Goal: Task Accomplishment & Management: Use online tool/utility

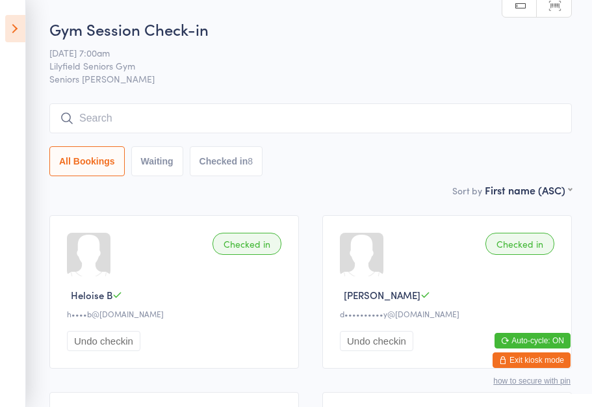
click at [16, 34] on icon at bounding box center [15, 28] width 20 height 27
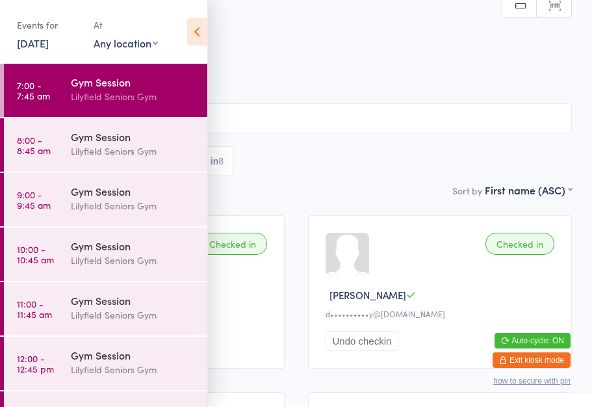
click at [96, 157] on div "Lilyfield Seniors Gym" at bounding box center [133, 151] width 125 height 15
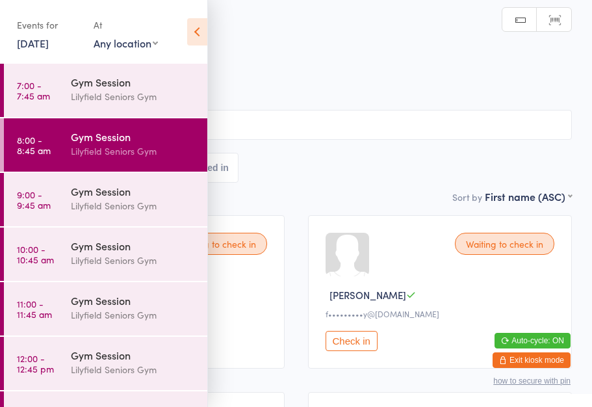
click at [192, 38] on icon at bounding box center [197, 31] width 20 height 27
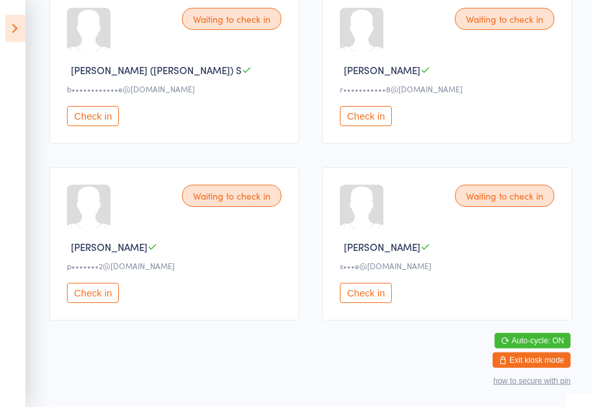
scroll to position [932, 0]
click at [99, 125] on button "Check in" at bounding box center [93, 115] width 52 height 20
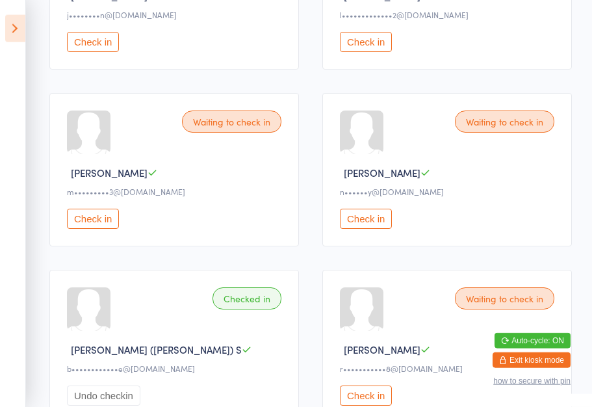
scroll to position [653, 0]
click at [95, 228] on button "Check in" at bounding box center [93, 218] width 52 height 20
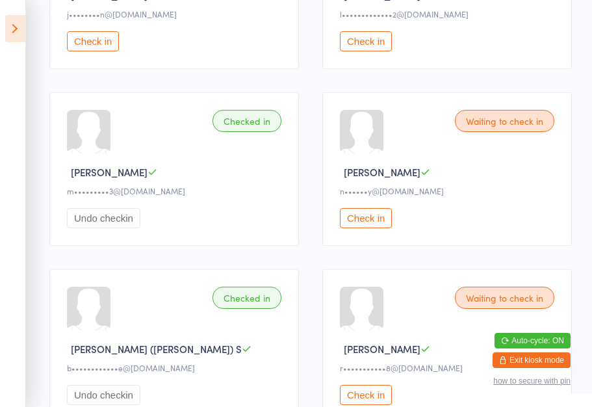
click at [518, 309] on div "Waiting to check in" at bounding box center [504, 298] width 99 height 22
click at [535, 348] on button "Auto-cycle: ON" at bounding box center [532, 341] width 76 height 16
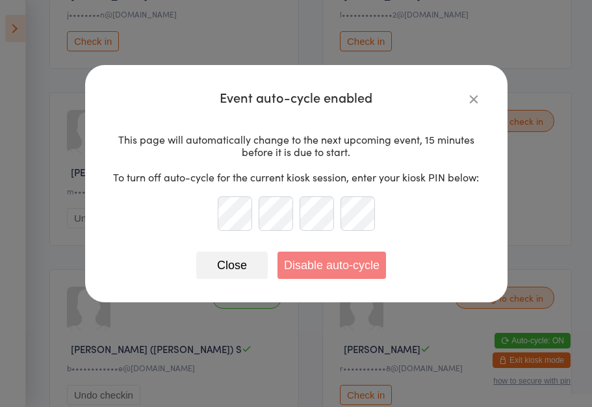
click at [424, 346] on div "Event auto-cycle enabled This page will automatically change to the next upcomi…" at bounding box center [296, 203] width 592 height 407
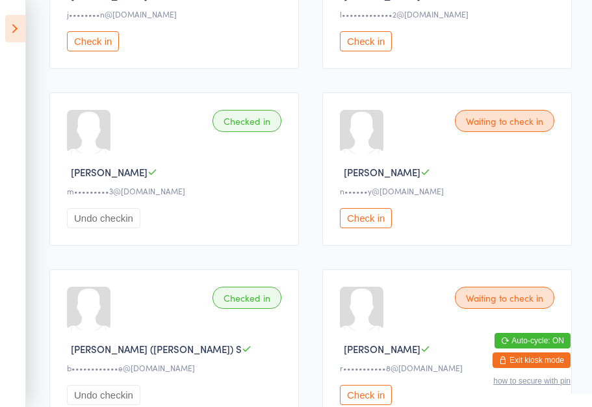
click at [371, 405] on button "Check in" at bounding box center [366, 395] width 52 height 20
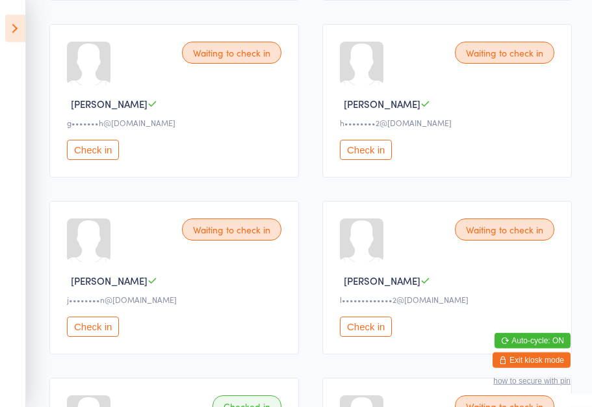
scroll to position [368, 0]
click at [101, 336] on button "Check in" at bounding box center [93, 326] width 52 height 20
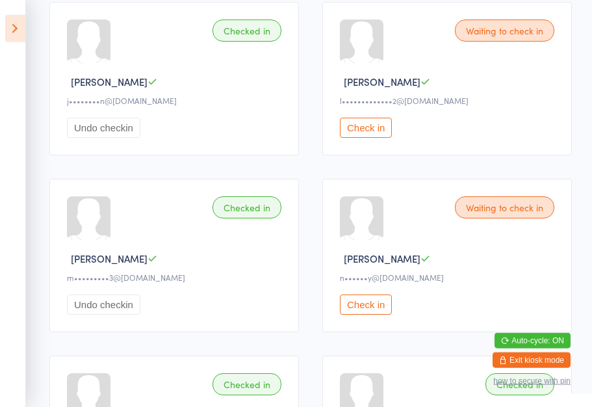
scroll to position [582, 0]
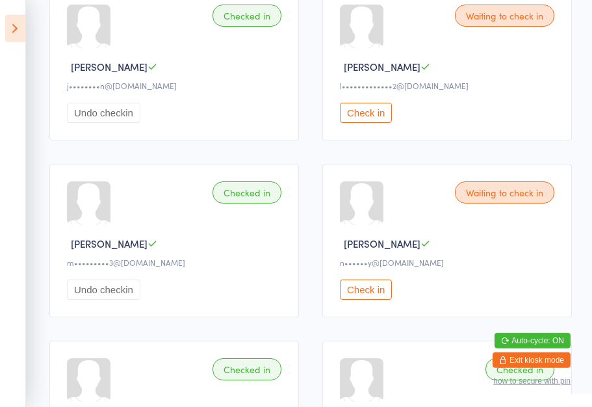
click at [323, 308] on div "Waiting to check in Nicola S n••••••y@internode.on.net Check in" at bounding box center [446, 240] width 249 height 153
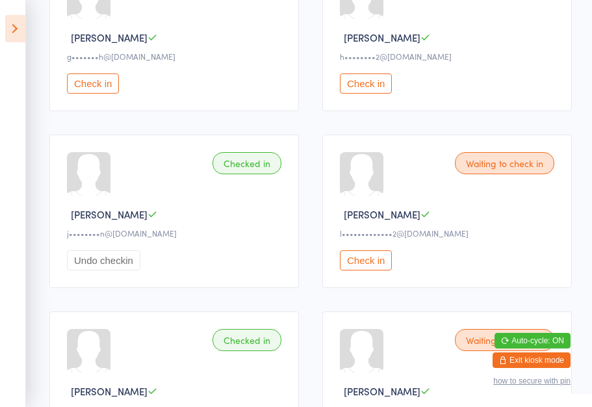
scroll to position [534, 0]
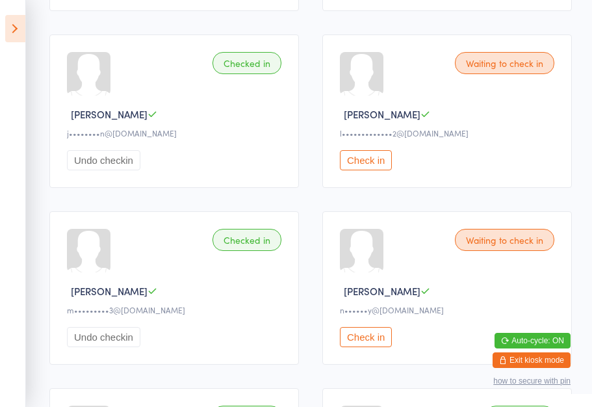
click at [305, 324] on div "Waiting to check in Boyd R w••••••d@illinois.edu Check in Waiting to check in F…" at bounding box center [311, 199] width 546 height 1060
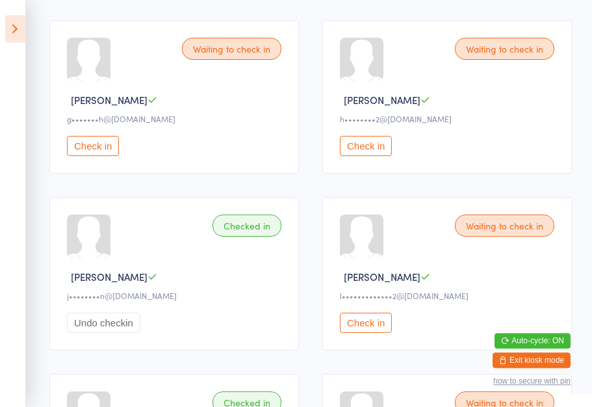
scroll to position [379, 0]
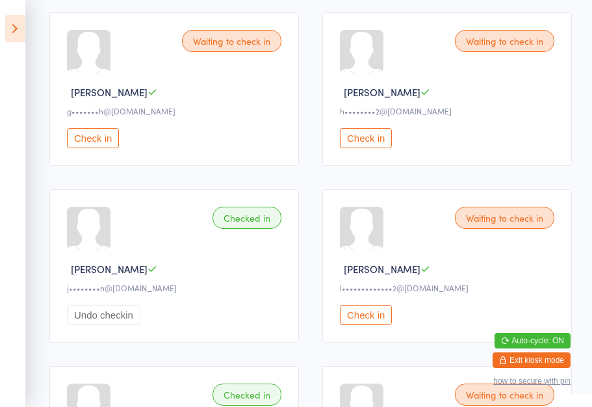
click at [84, 147] on button "Check in" at bounding box center [93, 138] width 52 height 20
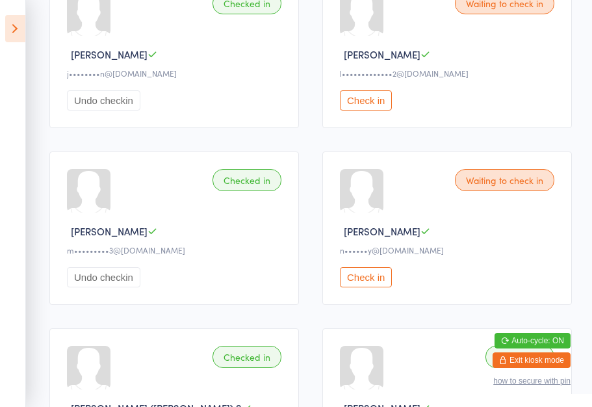
scroll to position [595, 0]
click at [372, 287] on button "Check in" at bounding box center [366, 276] width 52 height 20
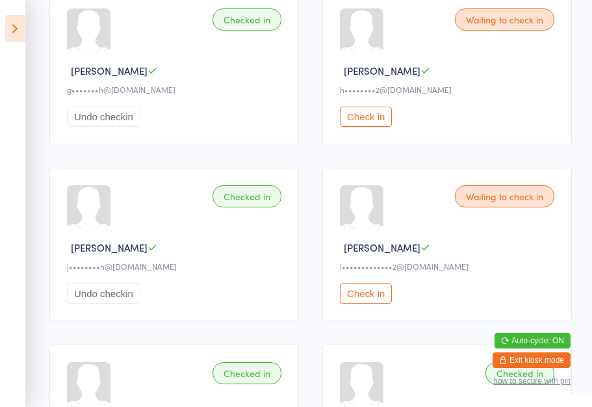
scroll to position [396, 0]
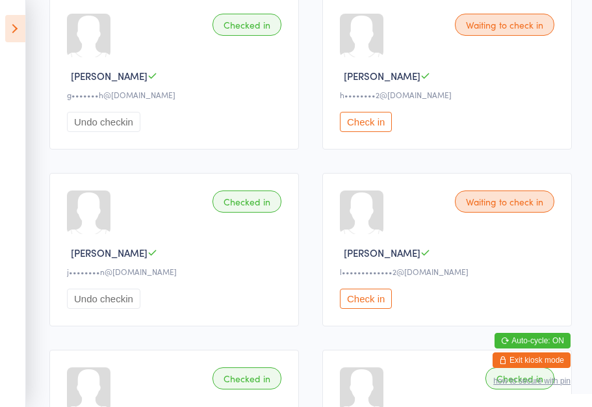
click at [368, 122] on button "Check in" at bounding box center [366, 122] width 52 height 20
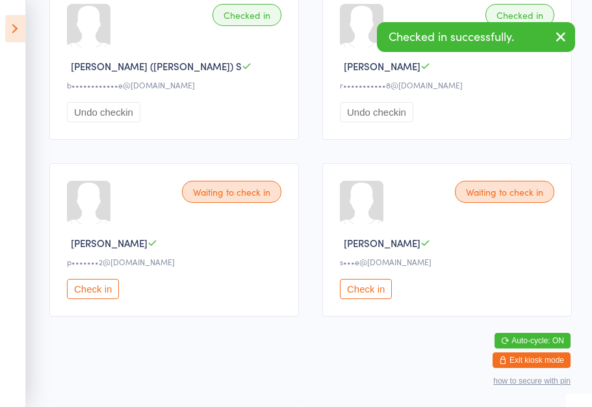
scroll to position [956, 0]
click at [359, 198] on div at bounding box center [362, 203] width 44 height 44
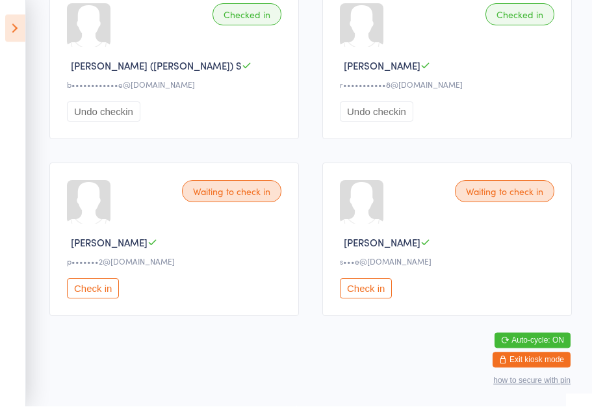
scroll to position [955, 0]
click at [366, 287] on button "Check in" at bounding box center [366, 289] width 52 height 20
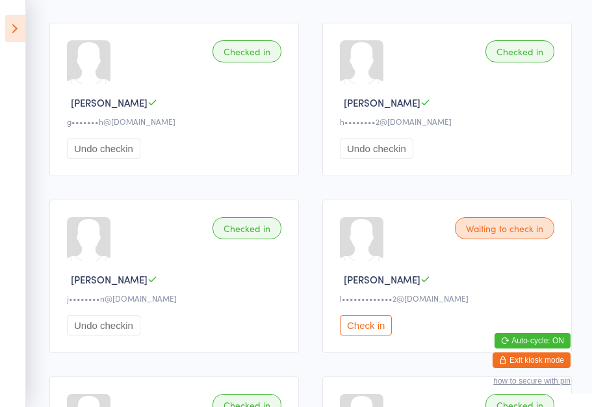
scroll to position [389, 0]
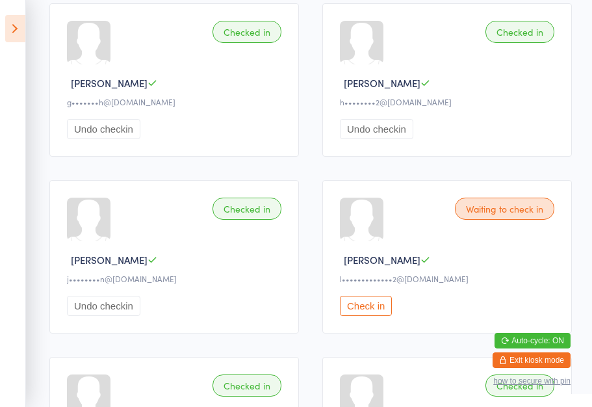
click at [374, 316] on button "Check in" at bounding box center [366, 306] width 52 height 20
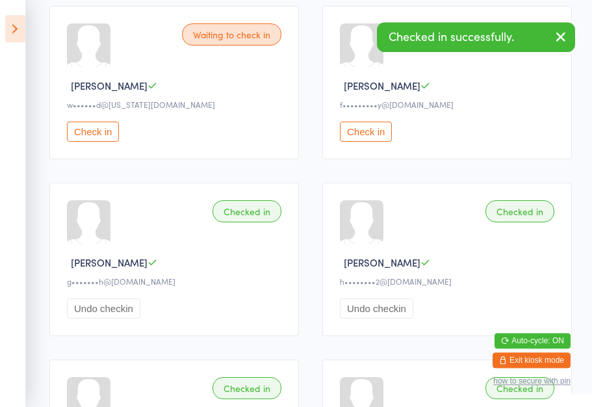
click at [373, 142] on button "Check in" at bounding box center [366, 132] width 52 height 20
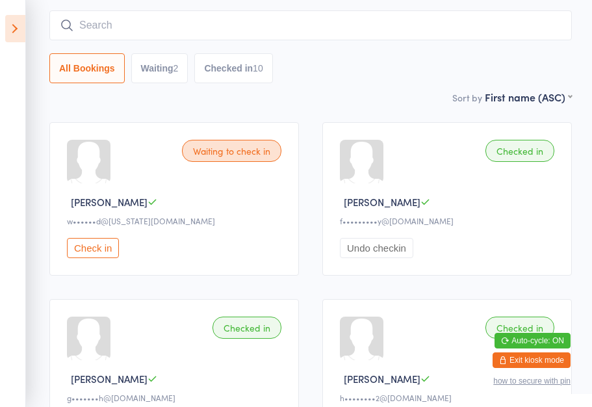
scroll to position [0, 0]
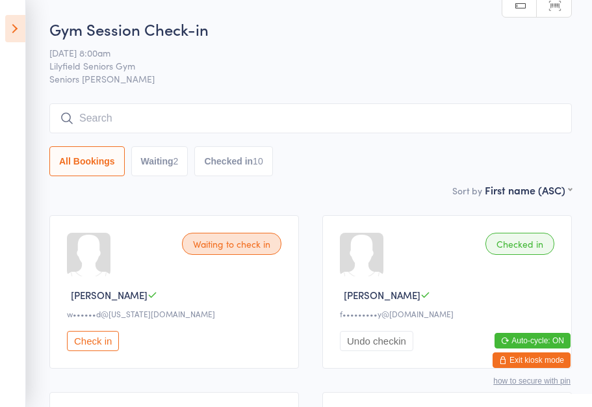
click at [16, 27] on icon at bounding box center [15, 28] width 20 height 27
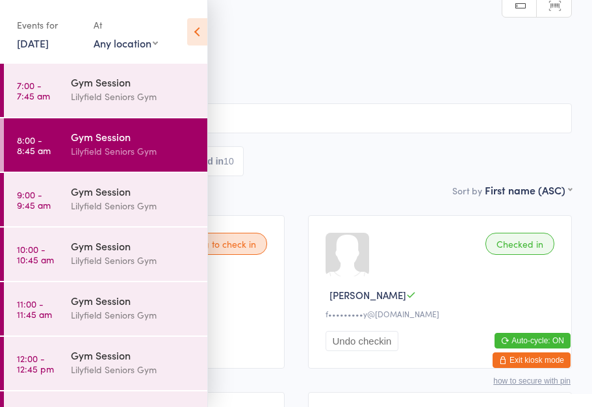
click at [139, 201] on div "Lilyfield Seniors Gym" at bounding box center [133, 205] width 125 height 15
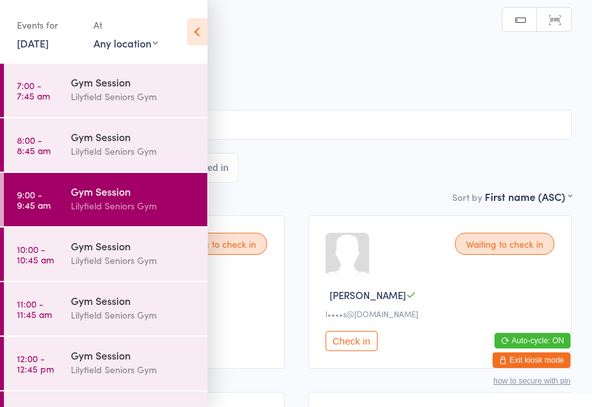
click at [190, 38] on icon at bounding box center [197, 31] width 20 height 27
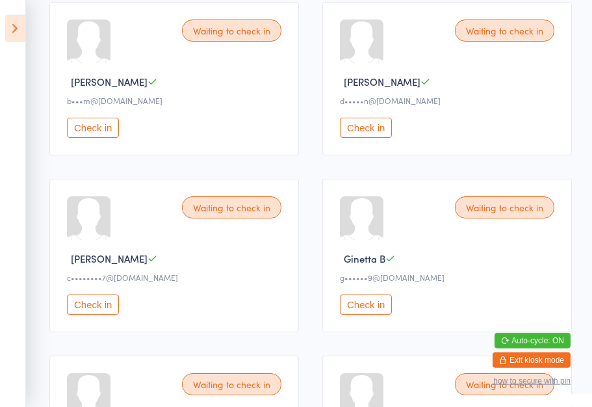
scroll to position [390, 0]
click at [375, 314] on button "Check in" at bounding box center [366, 304] width 52 height 20
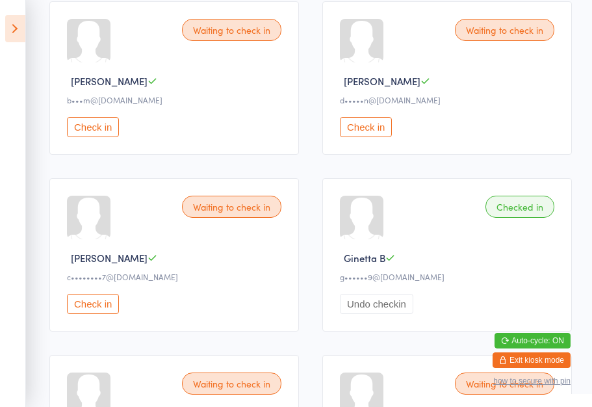
scroll to position [390, 0]
click at [415, 192] on div "Checked in Ginetta B g••••••9@gmail.com Undo checkin" at bounding box center [446, 255] width 249 height 153
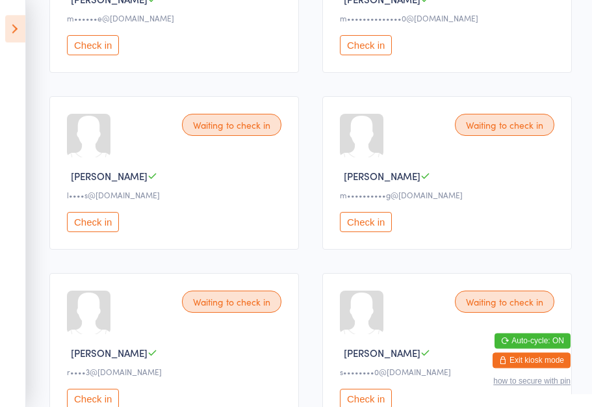
scroll to position [826, 0]
click at [364, 232] on button "Check in" at bounding box center [366, 222] width 52 height 20
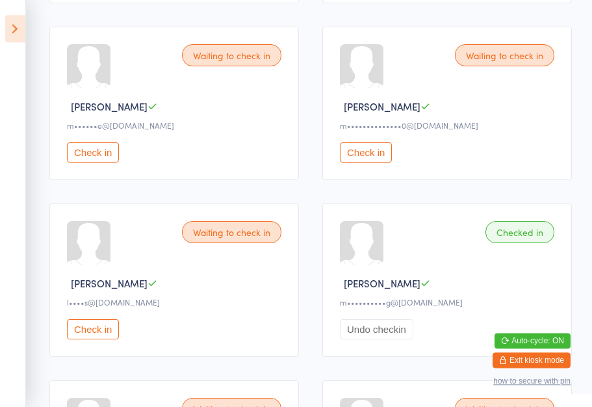
click at [94, 162] on button "Check in" at bounding box center [93, 152] width 52 height 20
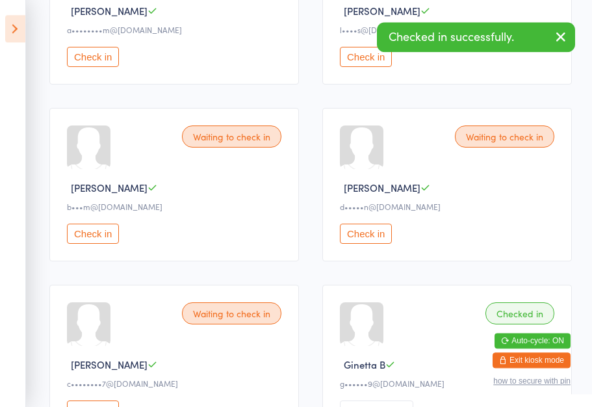
scroll to position [281, 0]
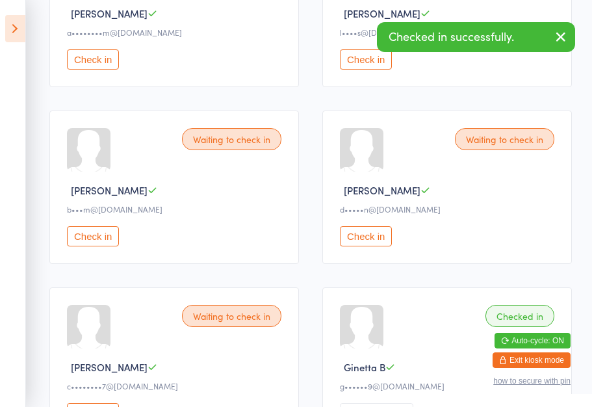
click at [368, 240] on button "Check in" at bounding box center [366, 236] width 52 height 20
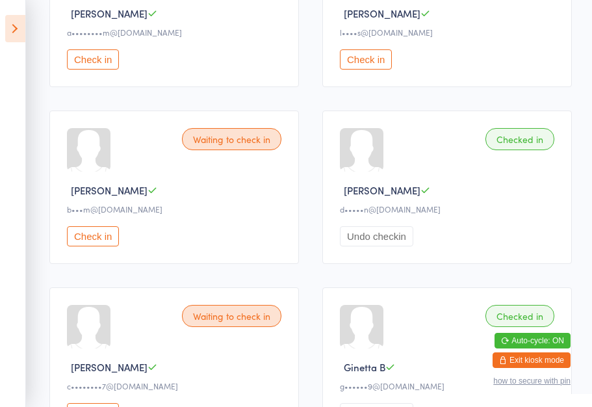
click at [86, 64] on button "Check in" at bounding box center [93, 59] width 52 height 20
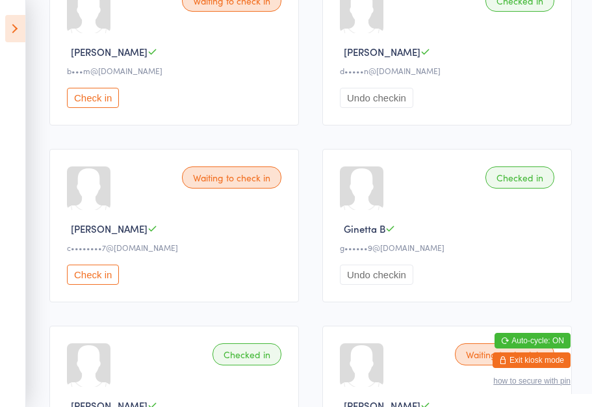
scroll to position [420, 0]
click at [95, 198] on div at bounding box center [89, 188] width 44 height 44
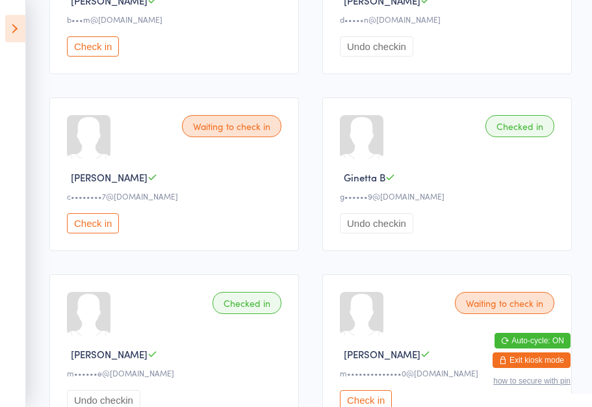
scroll to position [472, 0]
click at [97, 233] on button "Check in" at bounding box center [93, 222] width 52 height 20
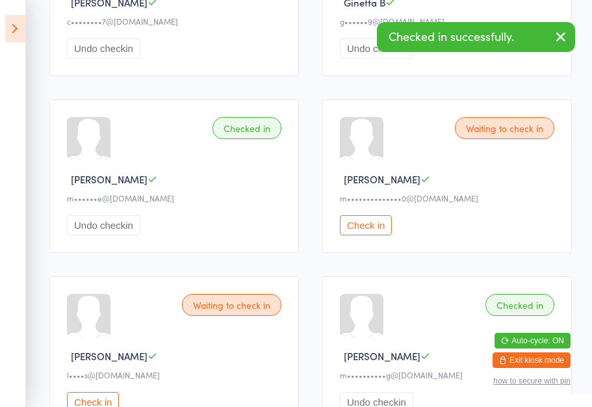
scroll to position [646, 0]
click at [372, 235] on button "Check in" at bounding box center [366, 224] width 52 height 20
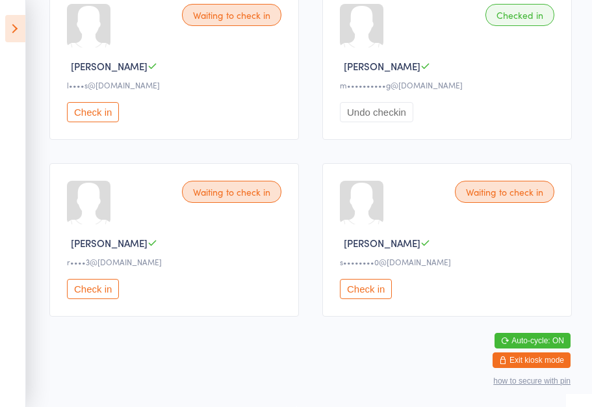
scroll to position [955, 0]
click at [374, 288] on button "Check in" at bounding box center [366, 289] width 52 height 20
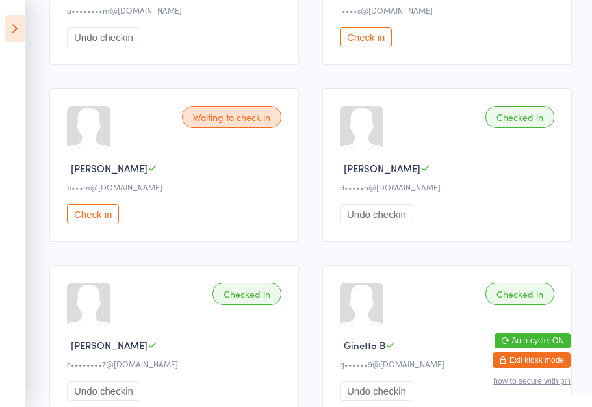
scroll to position [308, 0]
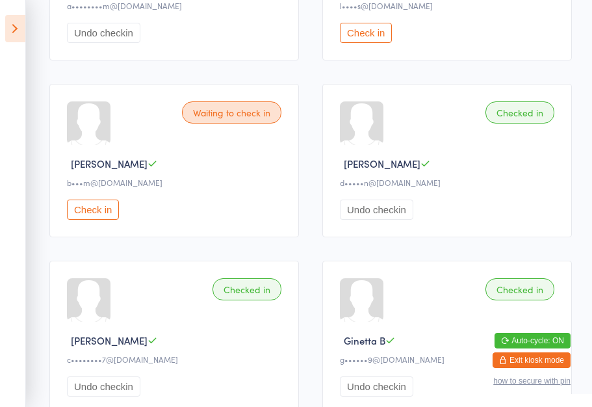
click at [96, 220] on button "Check in" at bounding box center [93, 209] width 52 height 20
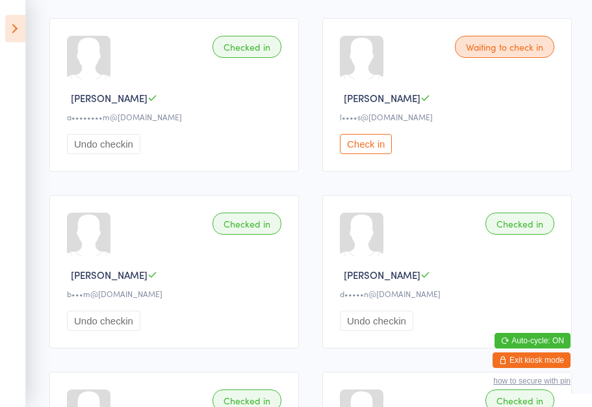
scroll to position [199, 0]
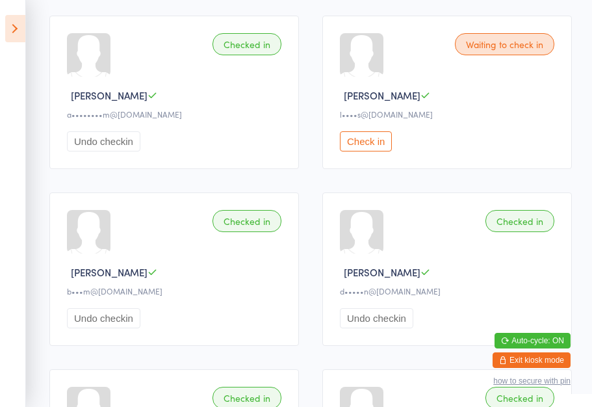
click at [496, 51] on div "Waiting to check in" at bounding box center [504, 44] width 99 height 22
click at [483, 50] on div "Waiting to check in" at bounding box center [504, 44] width 99 height 22
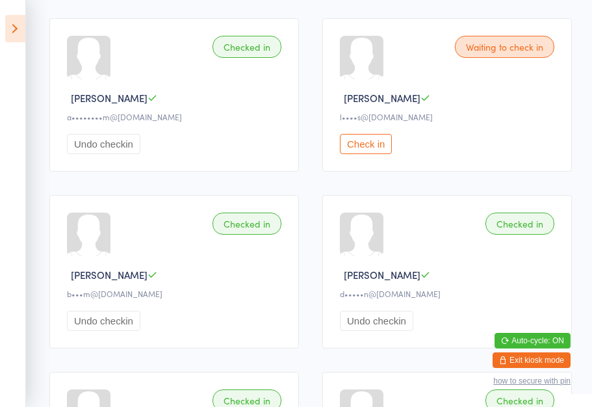
scroll to position [203, 0]
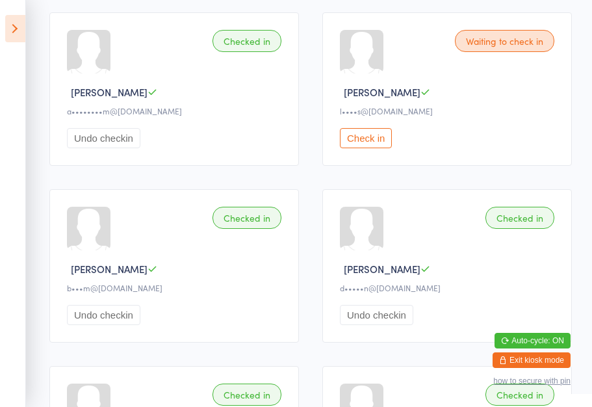
click at [489, 51] on div "Waiting to check in" at bounding box center [504, 41] width 99 height 22
click at [369, 148] on button "Check in" at bounding box center [366, 138] width 52 height 20
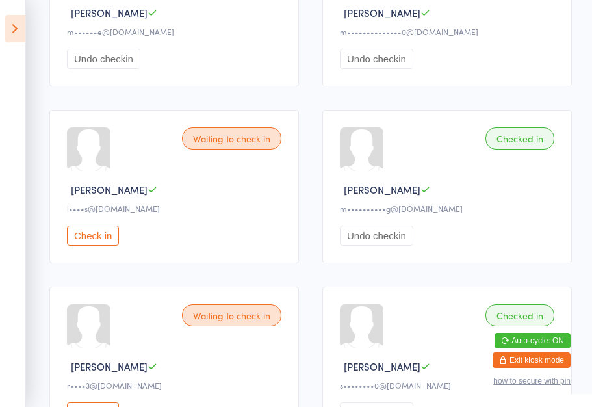
scroll to position [813, 0]
click at [218, 149] on div "Waiting to check in" at bounding box center [231, 138] width 99 height 22
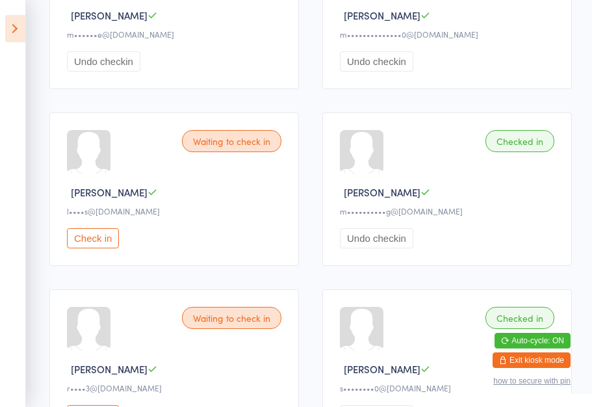
click at [225, 152] on div "Waiting to check in" at bounding box center [231, 141] width 99 height 22
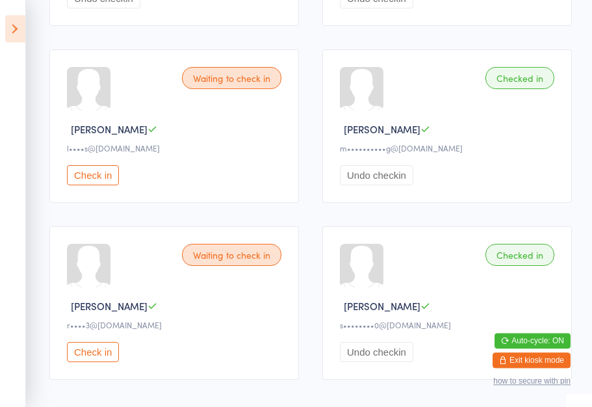
scroll to position [873, 0]
click at [105, 185] on button "Check in" at bounding box center [93, 175] width 52 height 20
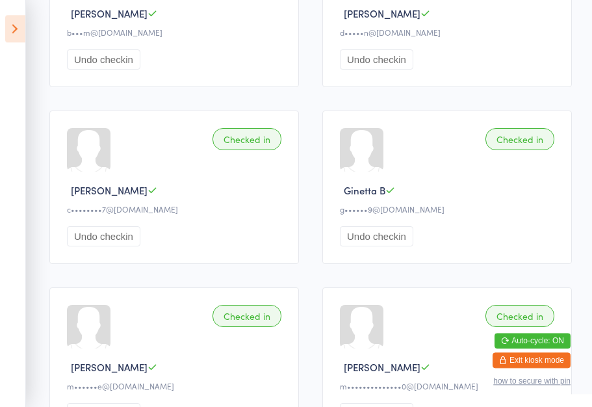
scroll to position [415, 0]
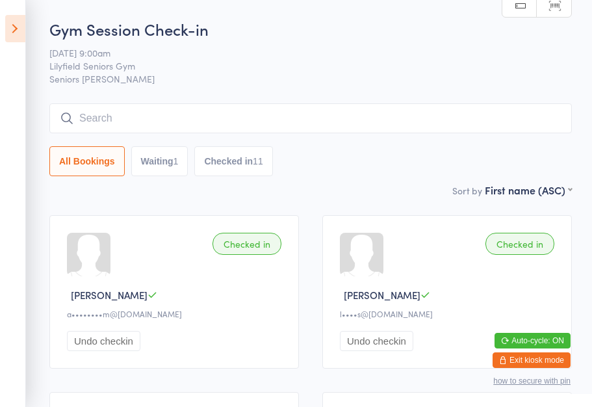
click at [18, 25] on icon at bounding box center [15, 28] width 20 height 27
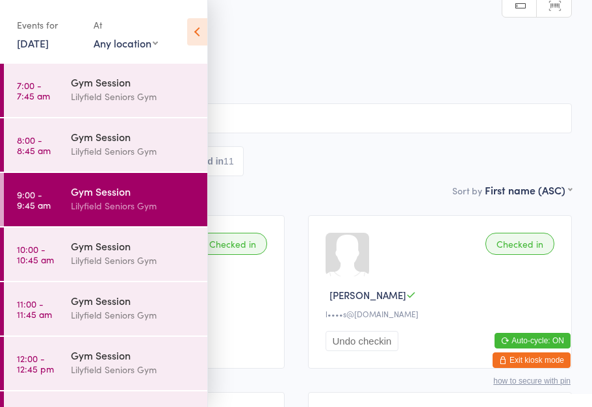
click at [200, 34] on icon at bounding box center [197, 31] width 20 height 27
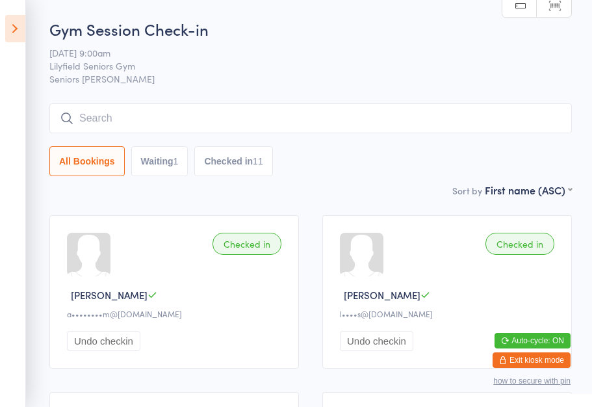
click at [20, 25] on icon at bounding box center [15, 28] width 20 height 27
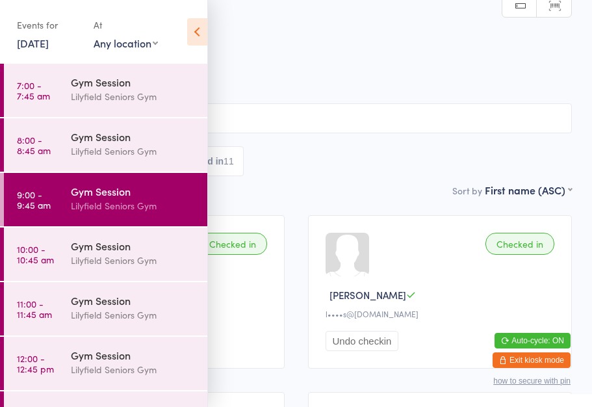
click at [206, 29] on icon at bounding box center [197, 31] width 20 height 27
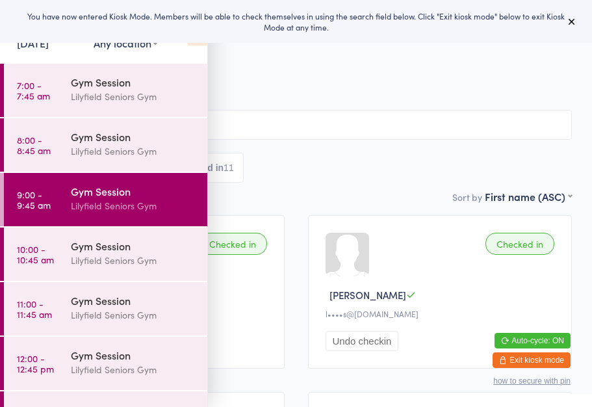
click at [35, 246] on time "10:00 - 10:45 am" at bounding box center [35, 254] width 37 height 21
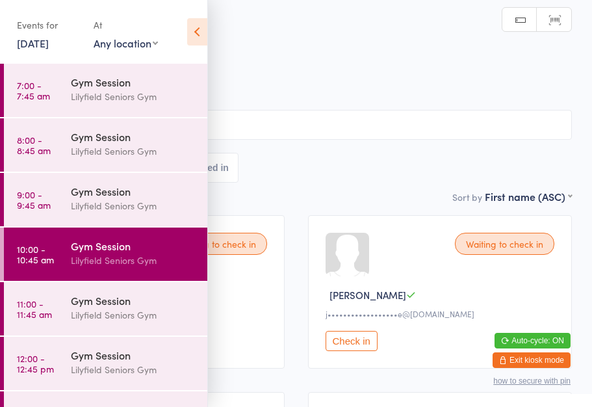
click at [201, 28] on icon at bounding box center [197, 31] width 20 height 27
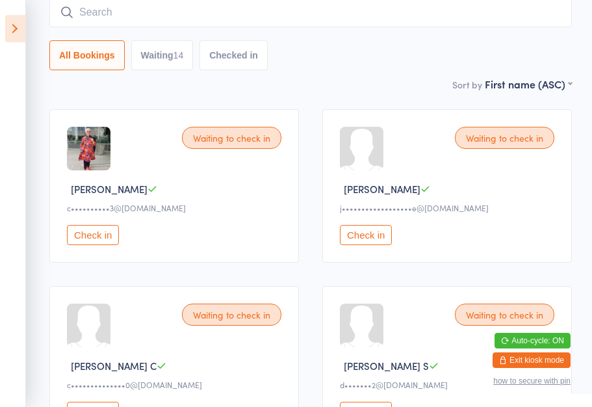
scroll to position [105, 0]
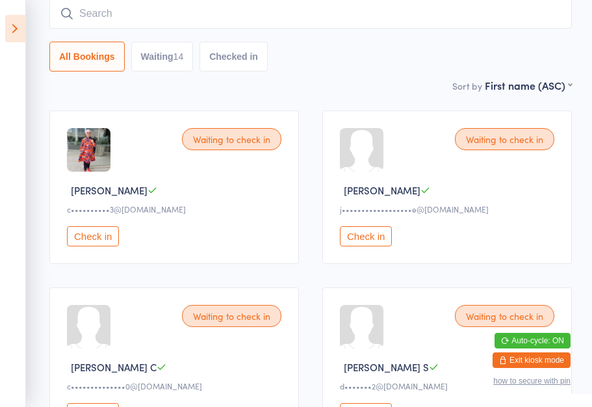
click at [380, 241] on button "Check in" at bounding box center [366, 236] width 52 height 20
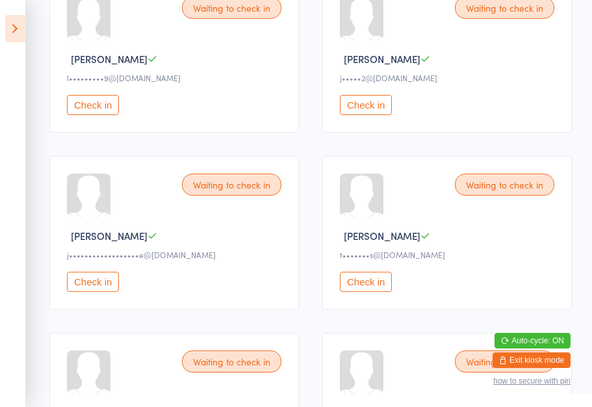
scroll to position [591, 0]
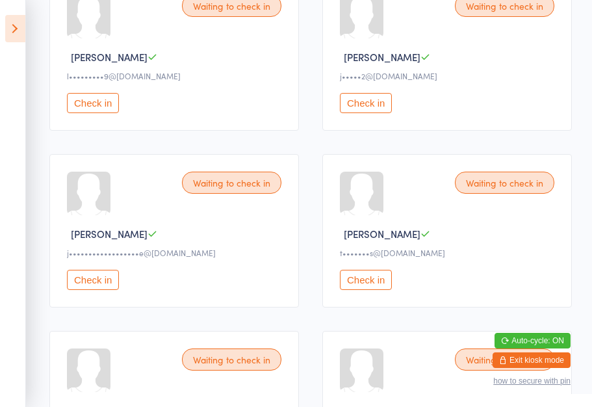
click at [96, 290] on button "Check in" at bounding box center [93, 280] width 52 height 20
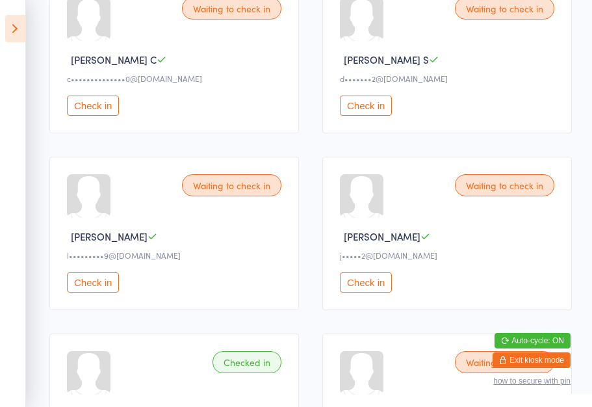
scroll to position [413, 0]
click at [96, 292] on button "Check in" at bounding box center [93, 282] width 52 height 20
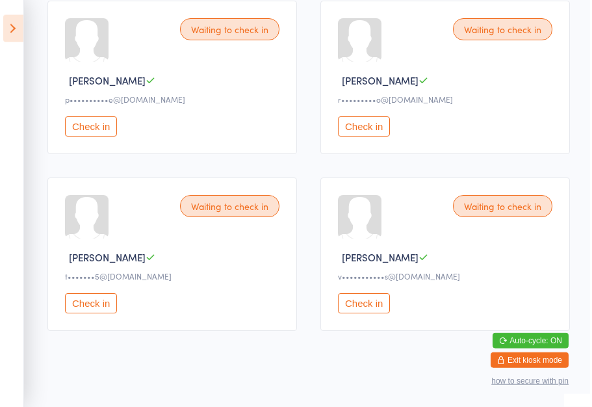
scroll to position [1135, 0]
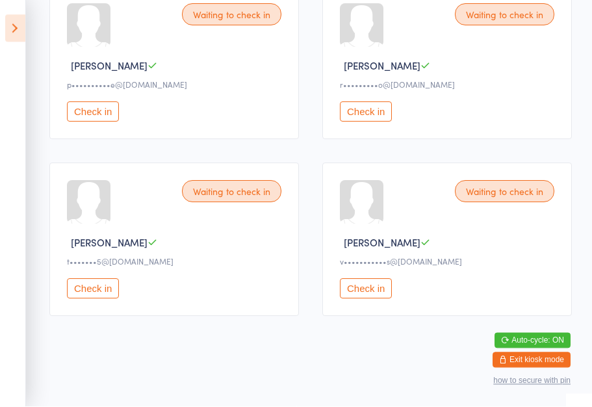
click at [366, 286] on button "Check in" at bounding box center [366, 289] width 52 height 20
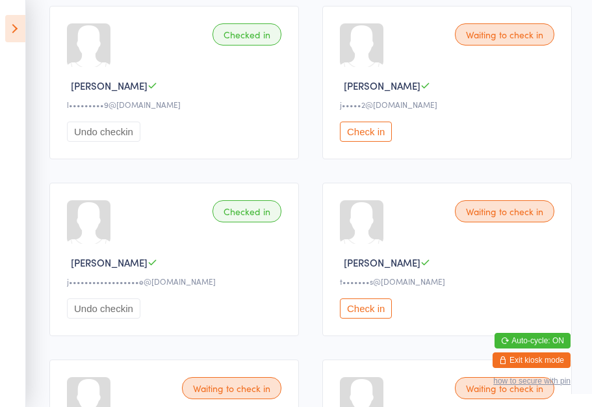
scroll to position [562, 0]
click at [361, 319] on button "Check in" at bounding box center [366, 309] width 52 height 20
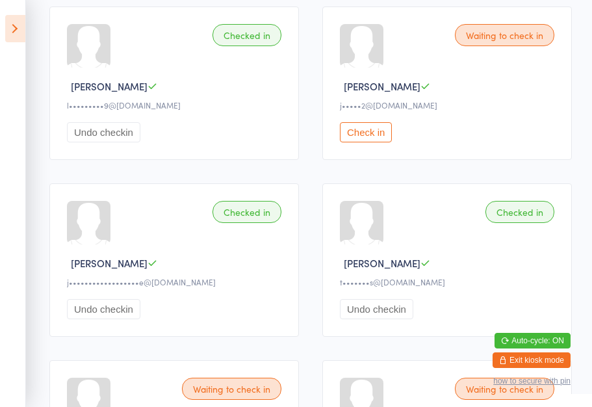
click at [376, 142] on button "Check in" at bounding box center [366, 132] width 52 height 20
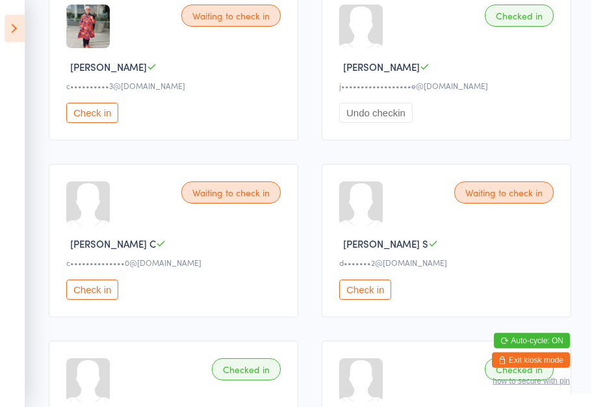
click at [365, 300] on button "Check in" at bounding box center [366, 289] width 52 height 20
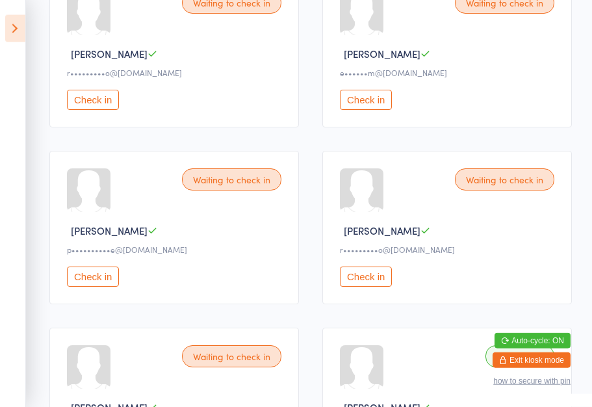
scroll to position [949, 0]
click at [99, 286] on button "Check in" at bounding box center [93, 276] width 52 height 20
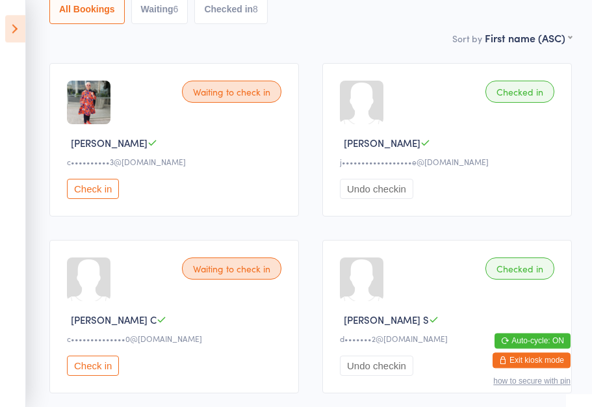
scroll to position [148, 0]
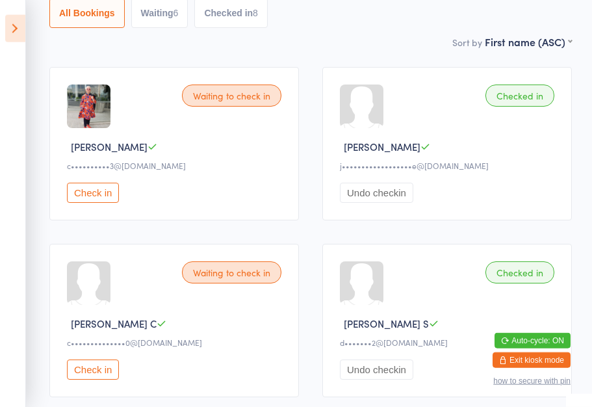
click at [84, 194] on button "Check in" at bounding box center [93, 193] width 52 height 20
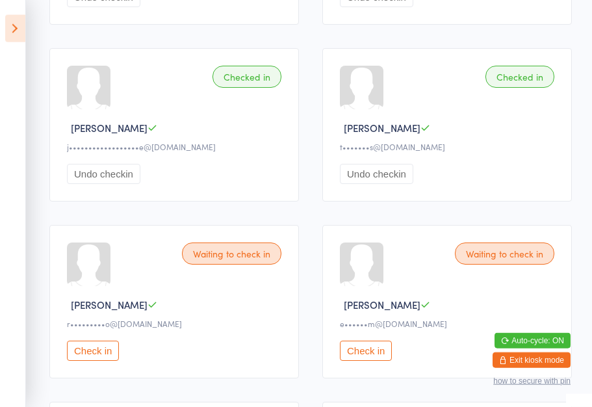
scroll to position [699, 0]
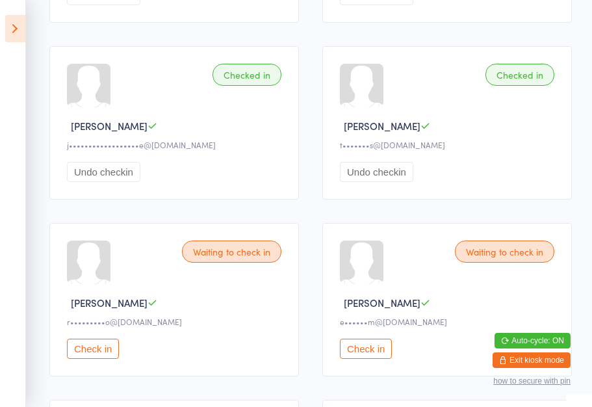
click at [241, 262] on div "Waiting to check in" at bounding box center [231, 251] width 99 height 22
click at [98, 359] on button "Check in" at bounding box center [93, 349] width 52 height 20
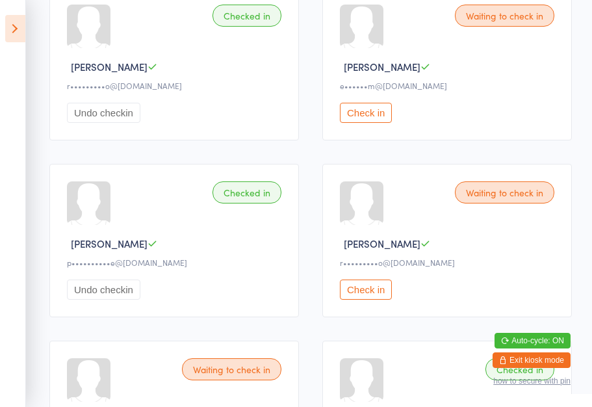
scroll to position [936, 0]
click at [364, 299] on button "Check in" at bounding box center [366, 289] width 52 height 20
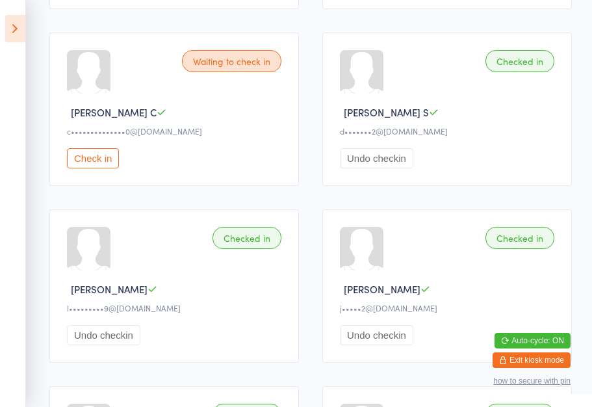
scroll to position [203, 0]
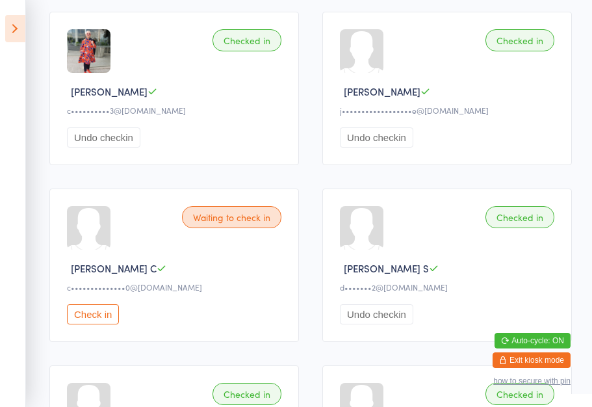
click at [99, 324] on button "Check in" at bounding box center [93, 314] width 52 height 20
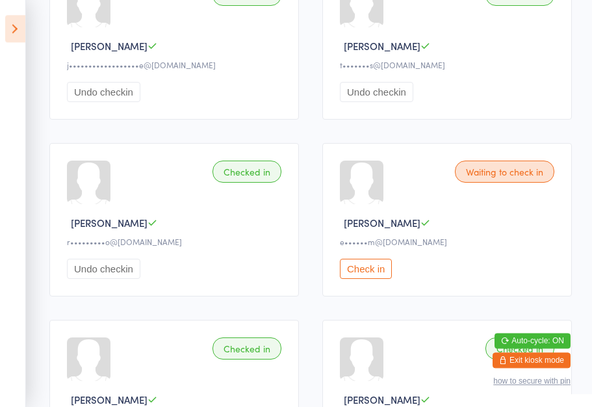
scroll to position [747, 0]
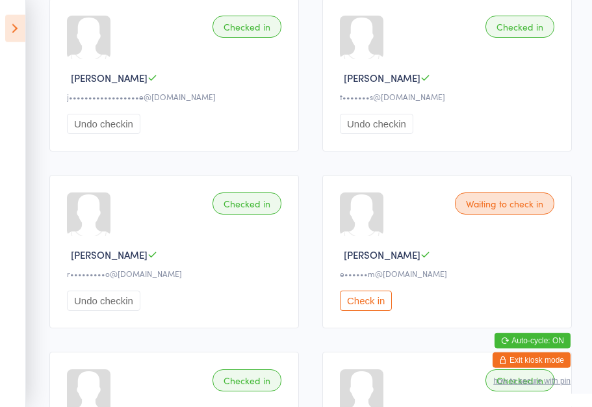
click at [368, 309] on button "Check in" at bounding box center [366, 300] width 52 height 20
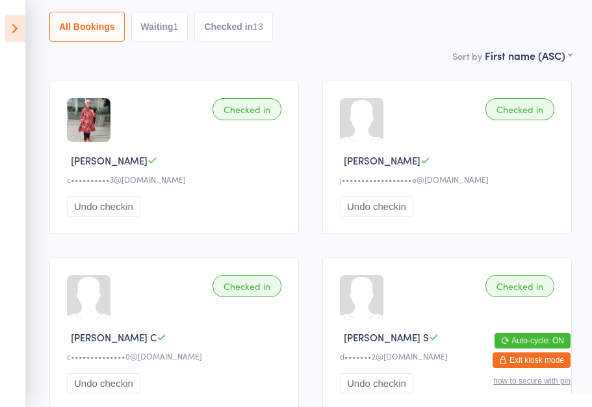
scroll to position [122, 0]
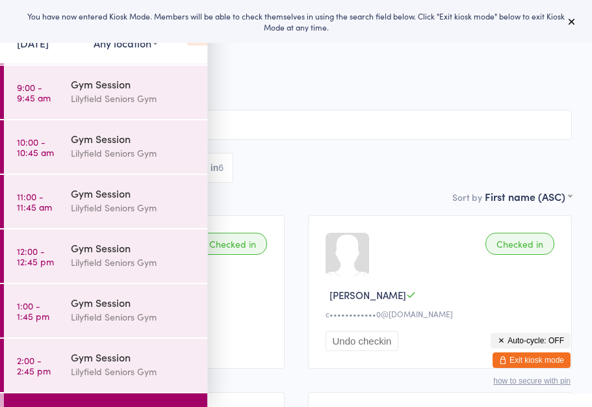
scroll to position [114, 0]
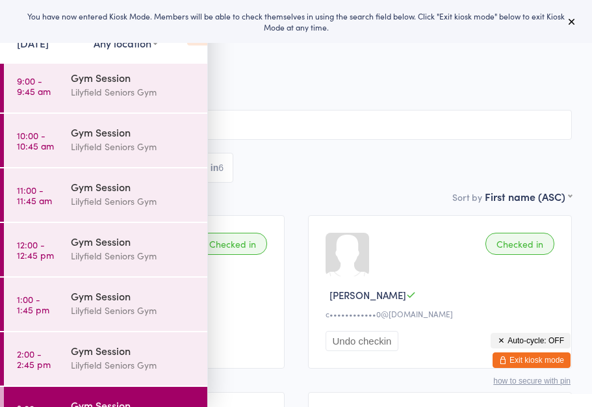
click at [106, 199] on div "Lilyfield Seniors Gym" at bounding box center [133, 201] width 125 height 15
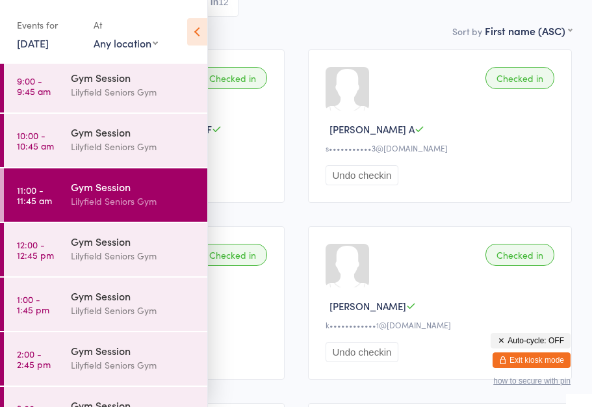
scroll to position [140, 0]
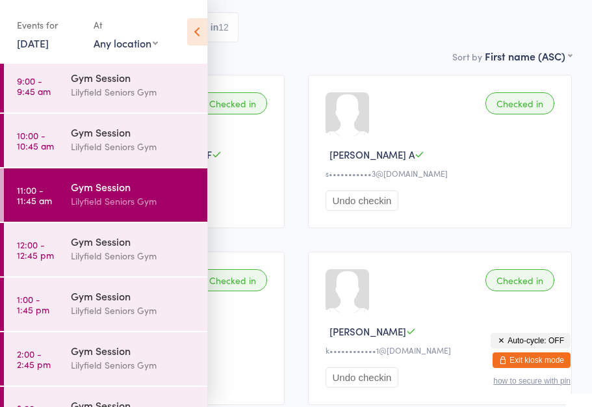
click at [201, 38] on icon at bounding box center [197, 31] width 20 height 27
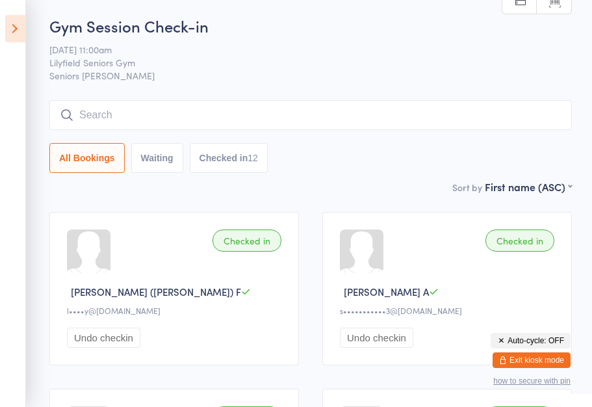
scroll to position [0, 0]
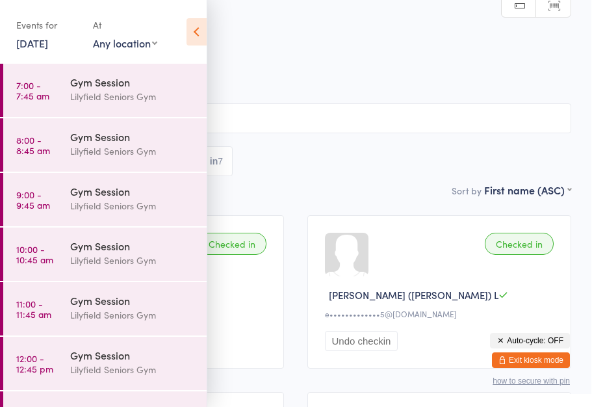
click at [198, 31] on icon at bounding box center [197, 31] width 20 height 27
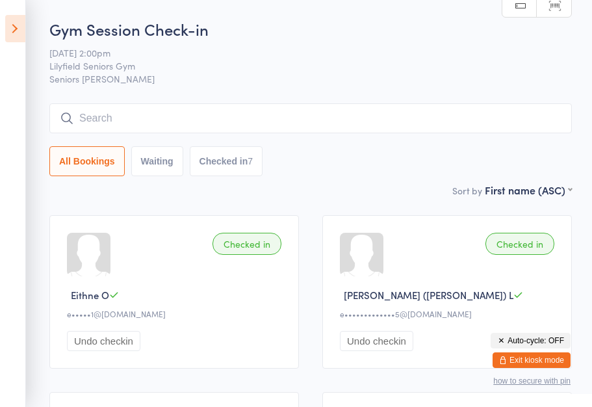
click at [97, 64] on span "Lilyfield Seniors Gym" at bounding box center [300, 65] width 502 height 13
click at [12, 31] on icon at bounding box center [15, 28] width 20 height 27
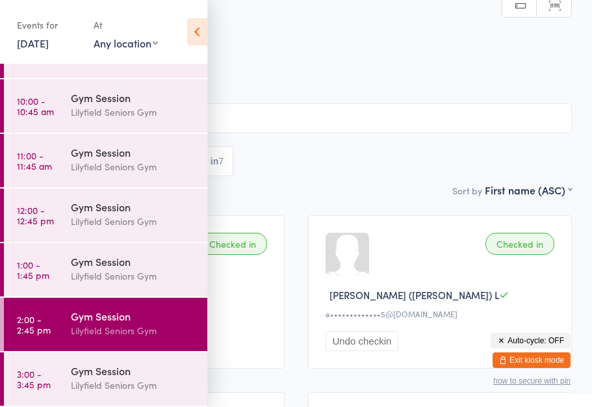
scroll to position [148, 0]
click at [49, 43] on link "[DATE]" at bounding box center [33, 43] width 32 height 14
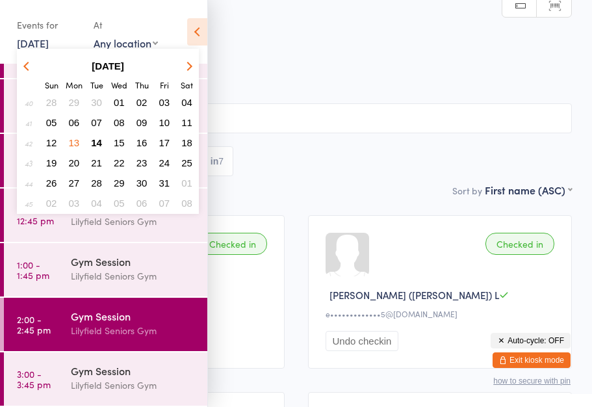
click at [97, 142] on span "14" at bounding box center [96, 142] width 11 height 11
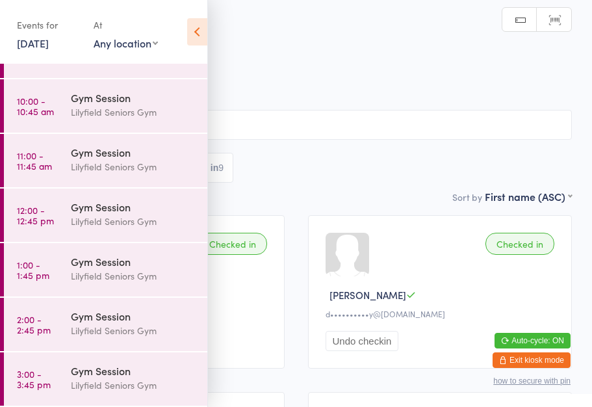
click at [330, 48] on h2 "Gym Session Check-in" at bounding box center [296, 42] width 552 height 21
click at [199, 35] on icon at bounding box center [197, 31] width 20 height 27
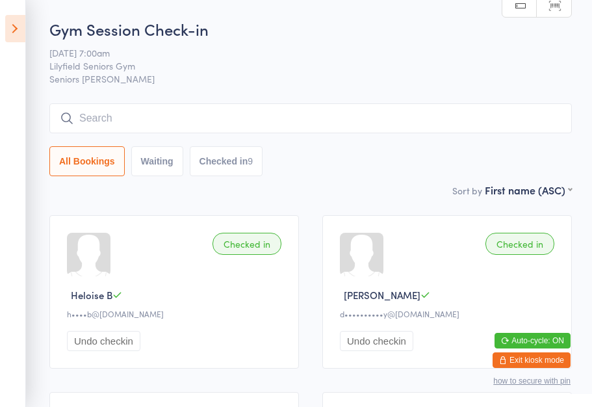
click at [19, 30] on icon at bounding box center [15, 28] width 20 height 27
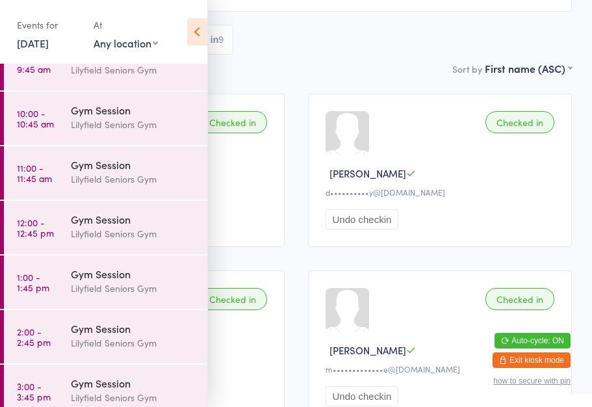
scroll to position [124, 0]
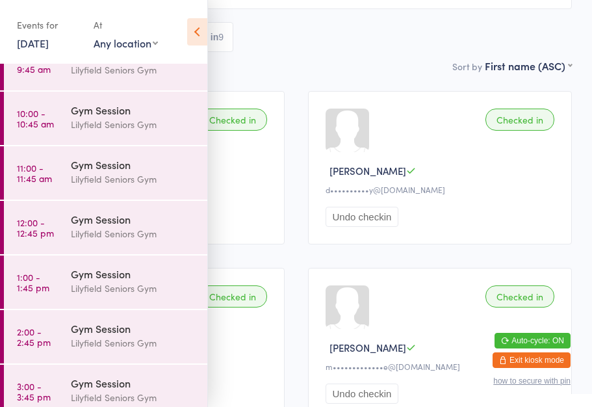
click at [103, 173] on div "Lilyfield Seniors Gym" at bounding box center [133, 179] width 125 height 15
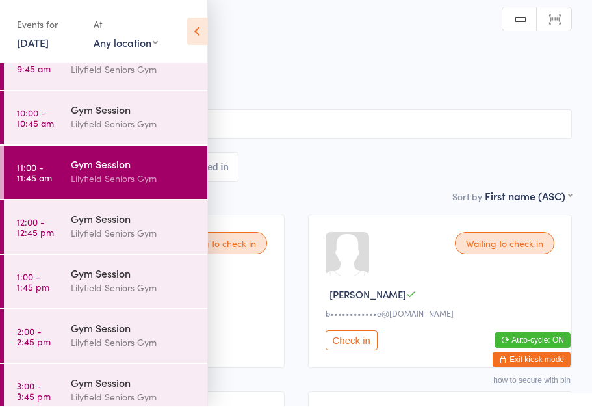
click at [288, 73] on span "[DATE] 11:00am" at bounding box center [285, 66] width 531 height 13
click at [192, 36] on icon at bounding box center [197, 31] width 20 height 27
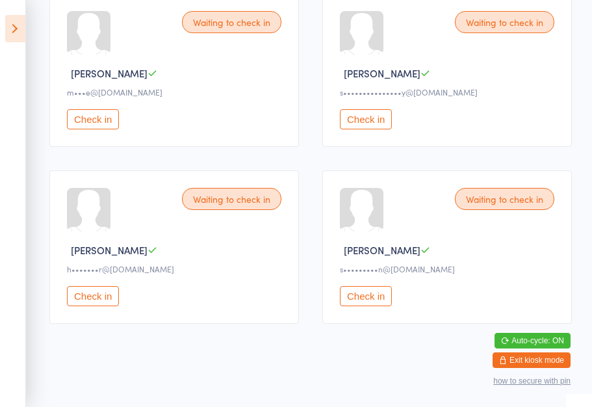
scroll to position [751, 0]
click at [97, 307] on button "Check in" at bounding box center [93, 297] width 52 height 20
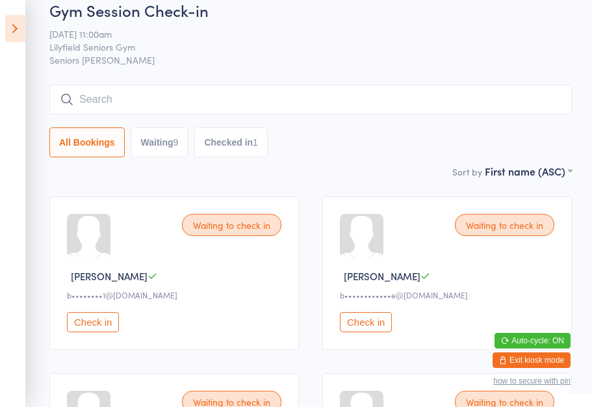
scroll to position [0, 0]
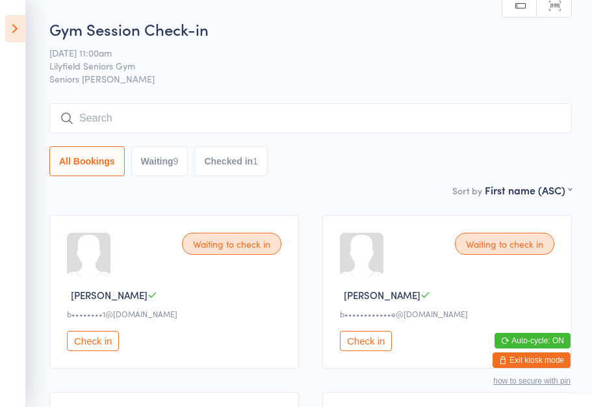
click at [237, 337] on div "Check in" at bounding box center [176, 341] width 218 height 20
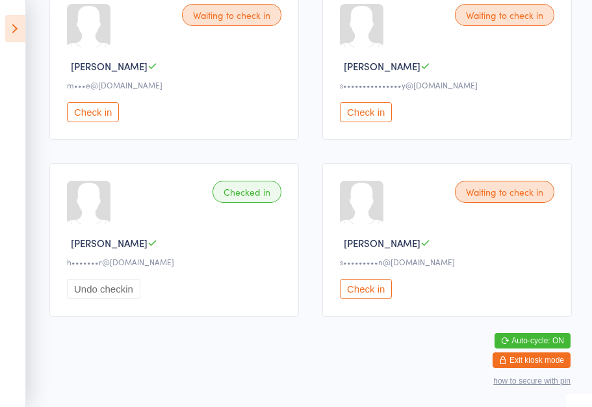
scroll to position [775, 0]
click at [359, 287] on button "Check in" at bounding box center [366, 289] width 52 height 20
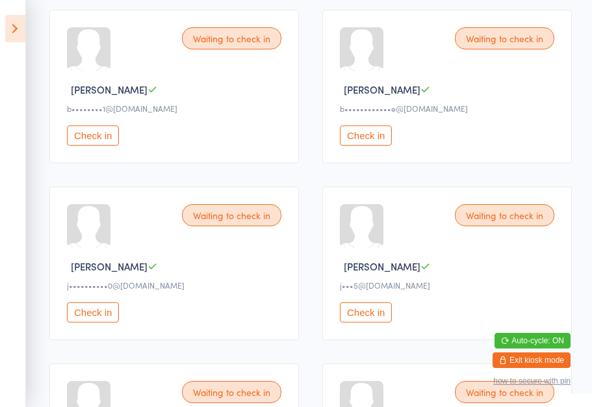
scroll to position [205, 0]
click at [367, 137] on button "Check in" at bounding box center [366, 136] width 52 height 20
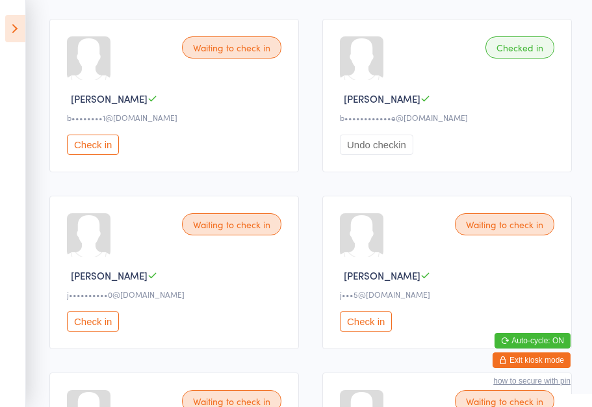
scroll to position [195, 0]
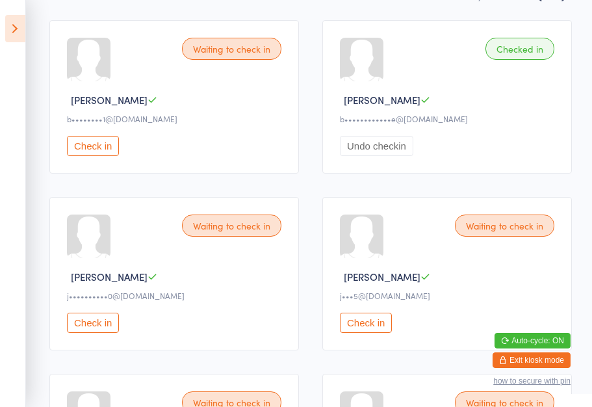
click at [81, 152] on button "Check in" at bounding box center [93, 146] width 52 height 20
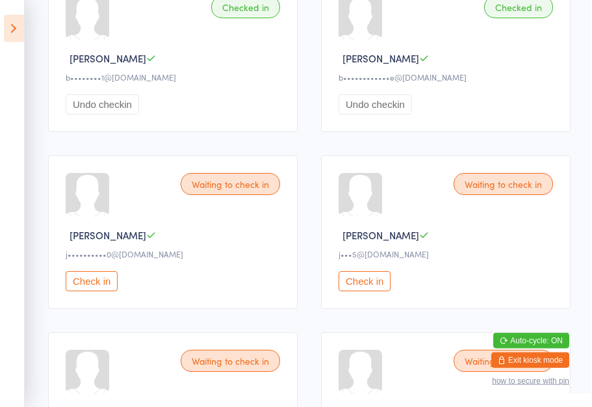
scroll to position [238, 0]
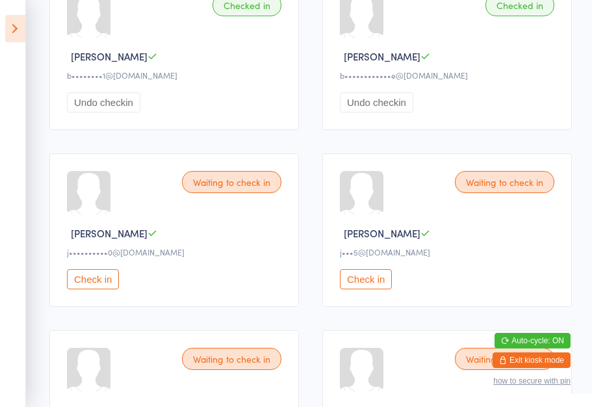
click at [92, 289] on button "Check in" at bounding box center [93, 279] width 52 height 20
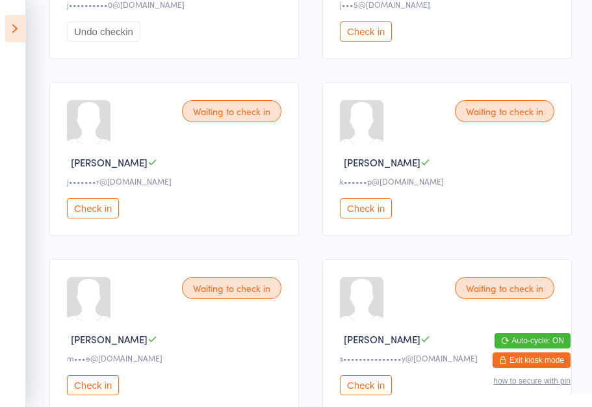
scroll to position [485, 0]
click at [91, 219] on button "Check in" at bounding box center [93, 209] width 52 height 20
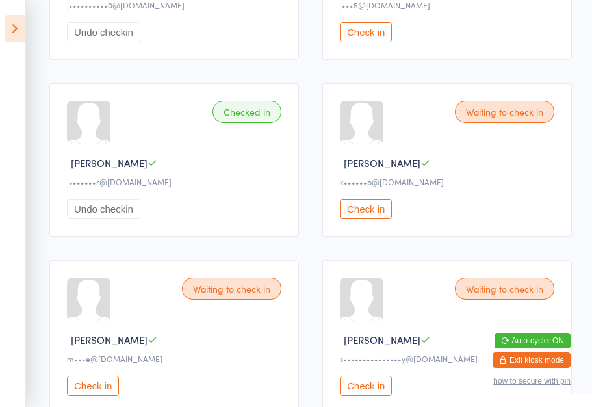
click at [366, 219] on button "Check in" at bounding box center [366, 209] width 52 height 20
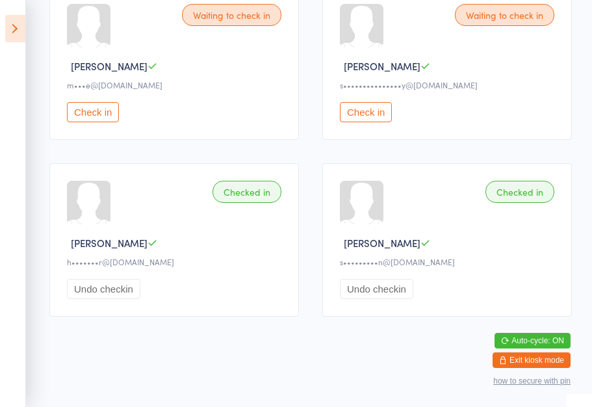
click at [368, 118] on button "Check in" at bounding box center [366, 112] width 52 height 20
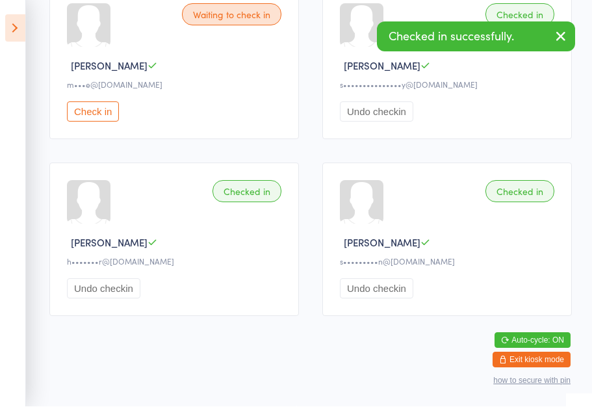
click at [18, 28] on icon at bounding box center [15, 28] width 20 height 27
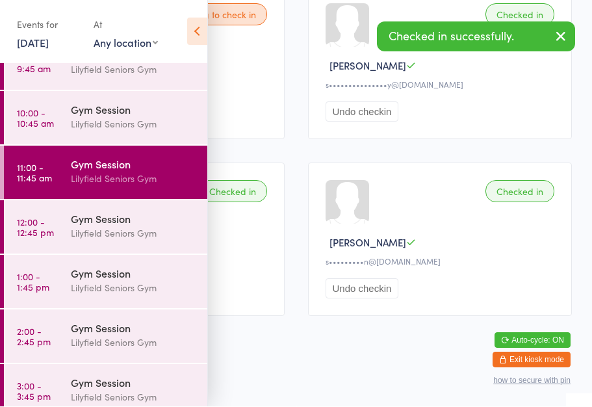
click at [124, 228] on div "Lilyfield Seniors Gym" at bounding box center [133, 233] width 125 height 15
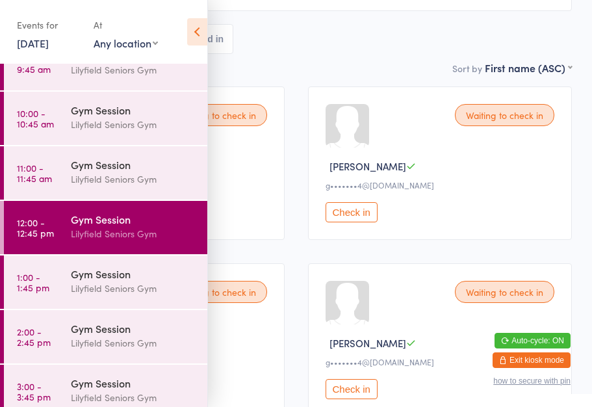
scroll to position [122, 0]
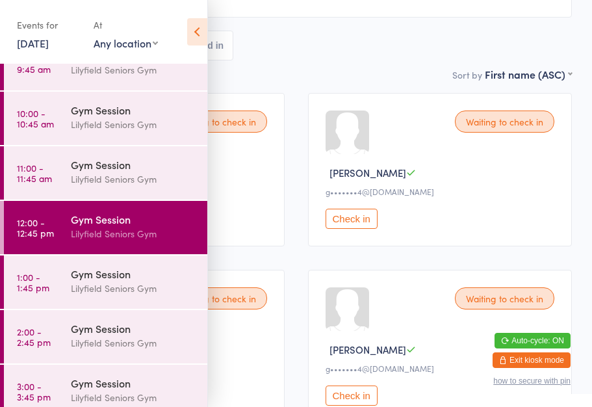
click at [194, 35] on icon at bounding box center [197, 31] width 20 height 27
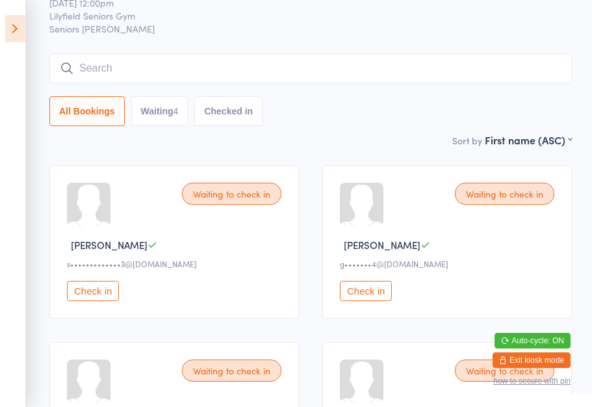
scroll to position [0, 0]
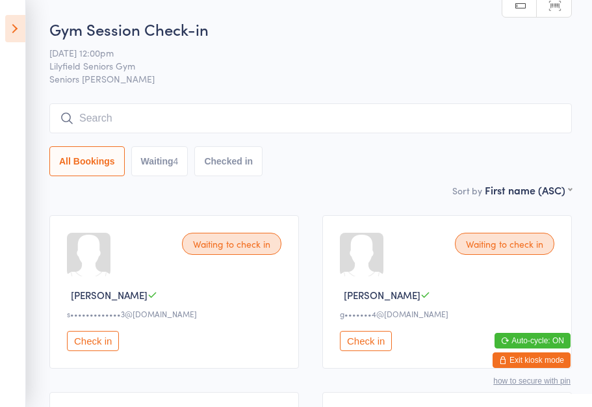
click at [369, 351] on button "Check in" at bounding box center [366, 341] width 52 height 20
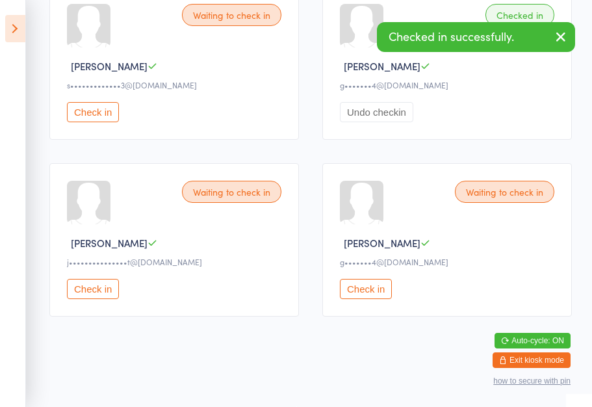
scroll to position [235, 0]
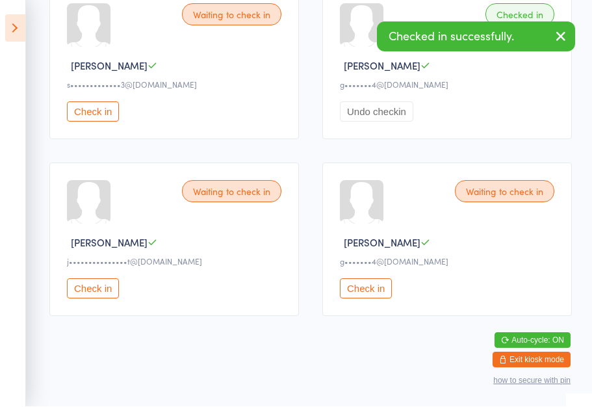
click at [369, 295] on button "Check in" at bounding box center [366, 289] width 52 height 20
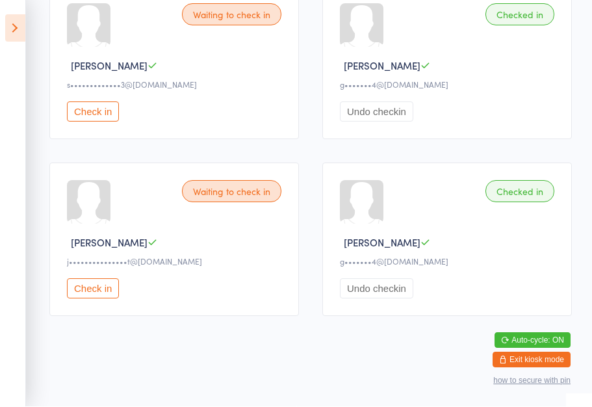
click at [91, 290] on button "Check in" at bounding box center [93, 289] width 52 height 20
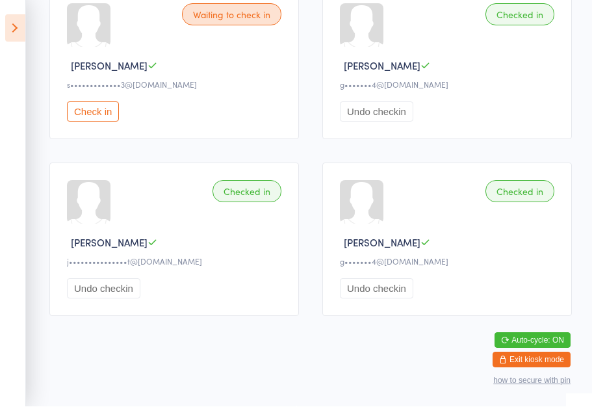
click at [92, 104] on button "Check in" at bounding box center [93, 112] width 52 height 20
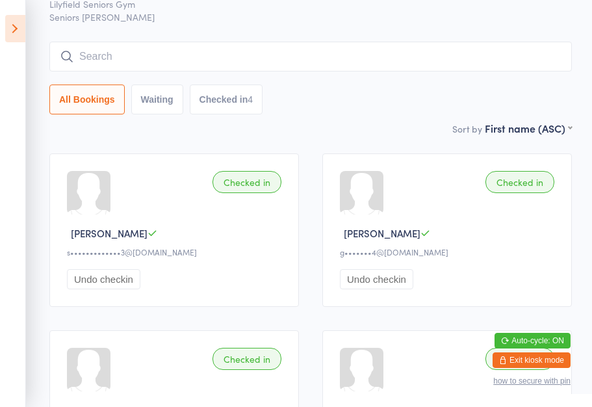
scroll to position [205, 0]
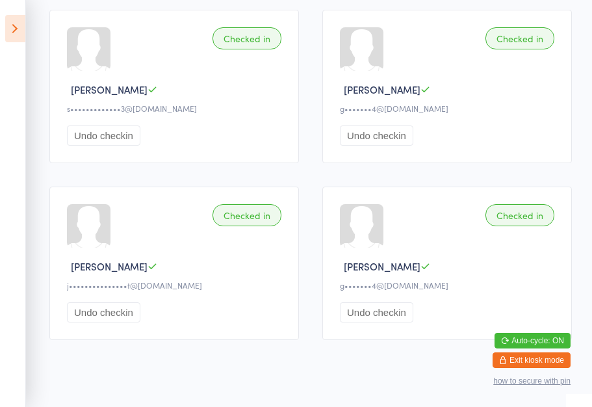
click at [9, 12] on aside "Events for [DATE] D Oct, YYYY [DATE] Sun Mon Tue Wed Thu Fri Sat 40 28 29 30 01…" at bounding box center [13, 203] width 26 height 407
click at [14, 28] on icon at bounding box center [15, 28] width 20 height 27
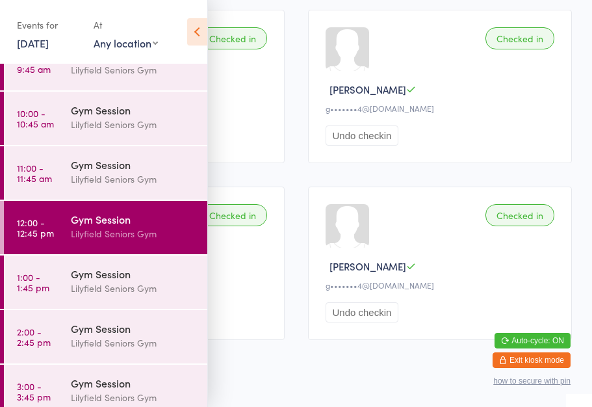
click at [163, 190] on div "Gym Session [PERSON_NAME] Seniors Gym" at bounding box center [139, 171] width 136 height 51
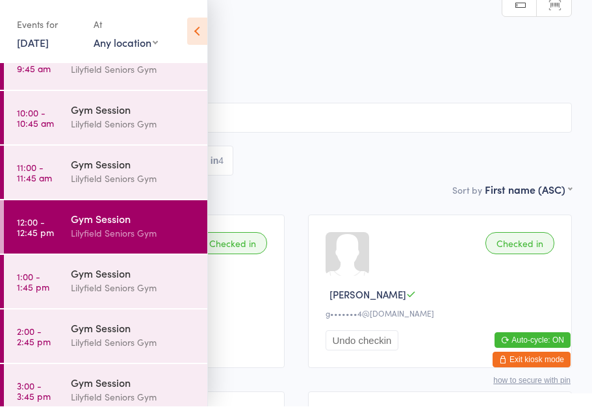
click at [200, 34] on icon at bounding box center [197, 31] width 20 height 27
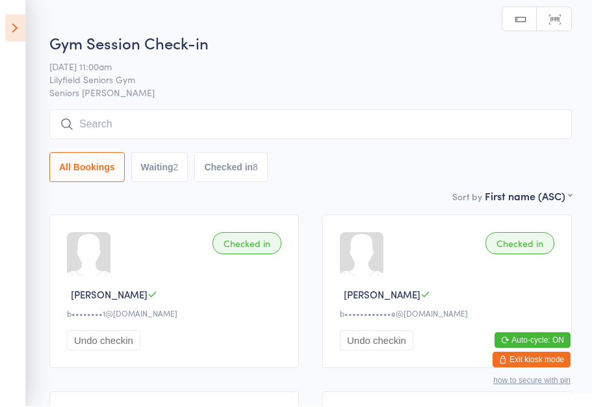
click at [172, 169] on button "Waiting 2" at bounding box center [159, 168] width 57 height 30
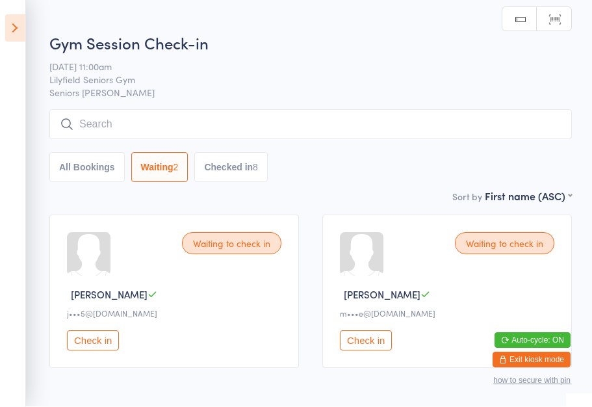
scroll to position [1, 0]
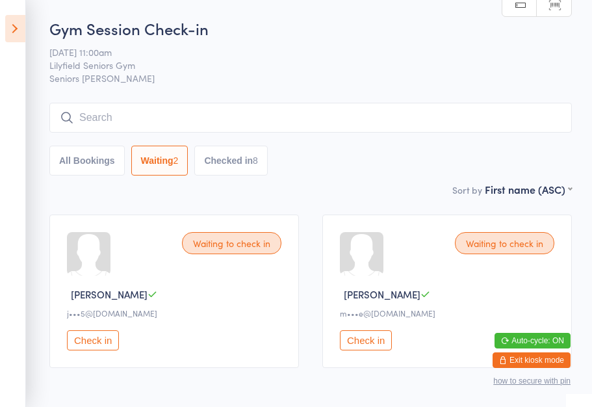
click at [102, 350] on button "Check in" at bounding box center [93, 340] width 52 height 20
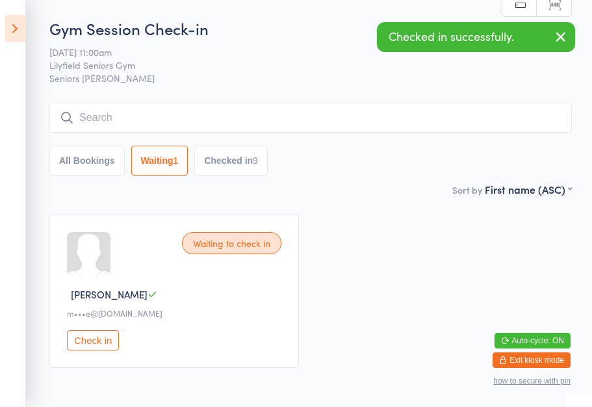
click at [102, 348] on button "Check in" at bounding box center [93, 340] width 52 height 20
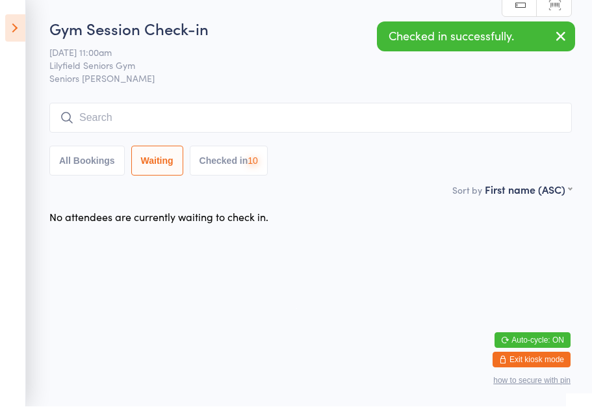
click at [16, 39] on icon at bounding box center [15, 28] width 20 height 27
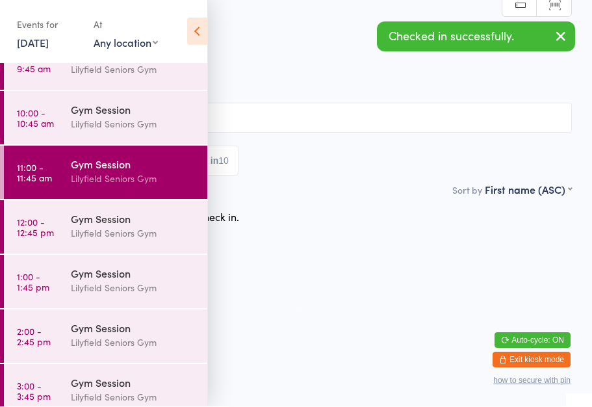
click at [115, 283] on div "Lilyfield Seniors Gym" at bounding box center [133, 288] width 125 height 15
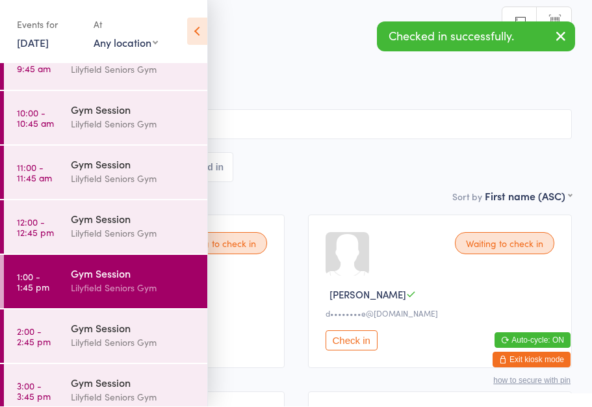
click at [201, 41] on icon at bounding box center [197, 31] width 20 height 27
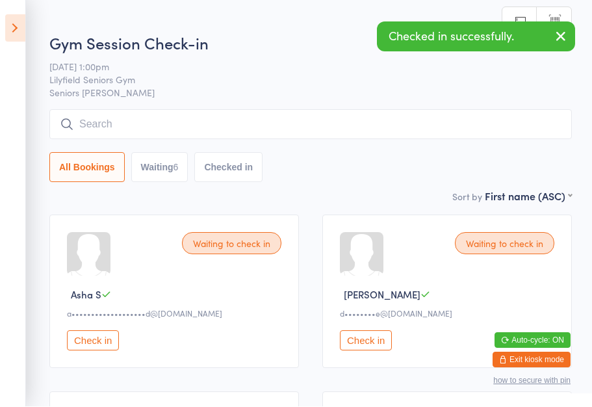
click at [288, 342] on div "Waiting to check in Asha S a•••••••••••••••••••d@[DOMAIN_NAME] Check in" at bounding box center [173, 291] width 249 height 153
